Goal: Book appointment/travel/reservation

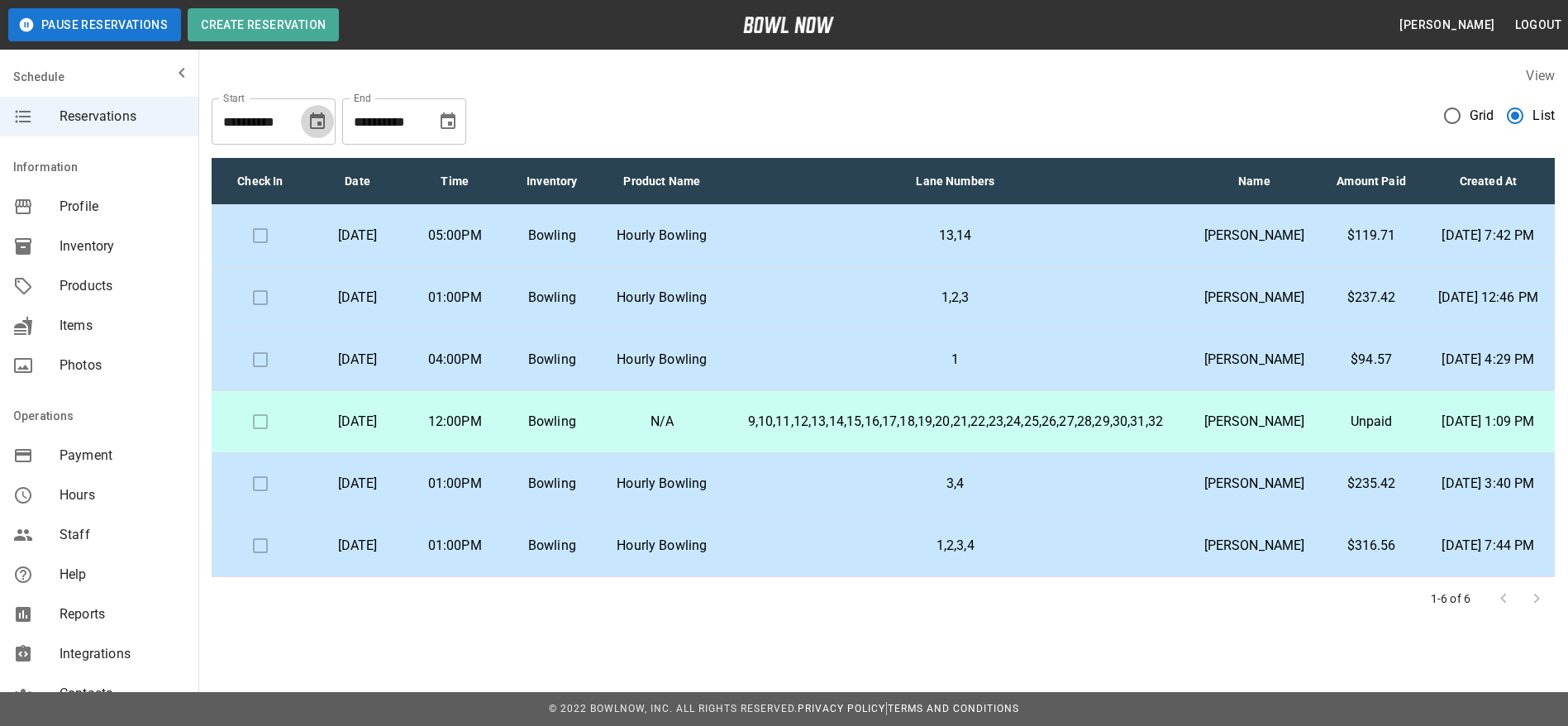
click at [315, 120] on icon "Choose date, selected date is Sep 9, 2025" at bounding box center [317, 121] width 20 height 20
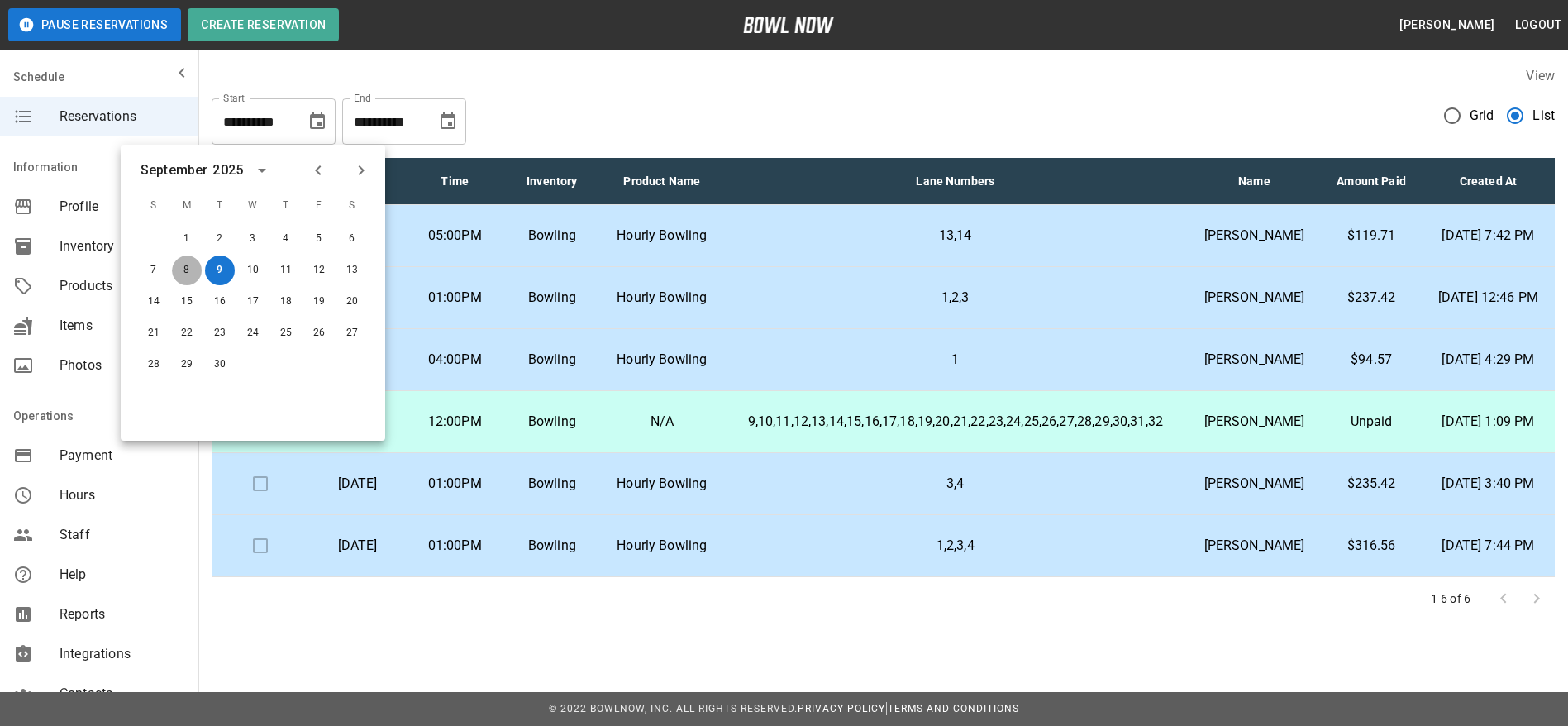
click at [183, 263] on button "8" at bounding box center [187, 270] width 30 height 30
type input "**********"
